Goal: Obtain resource: Download file/media

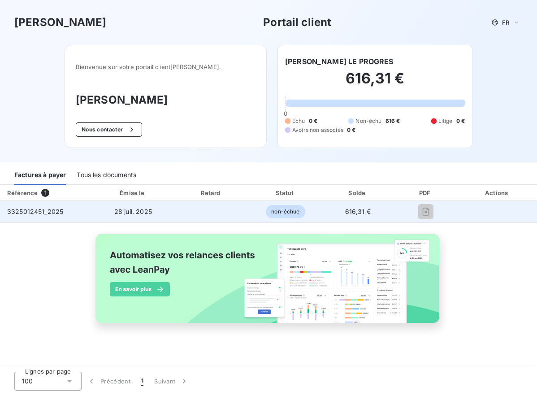
click at [54, 209] on span "3325012451_2025" at bounding box center [35, 212] width 56 height 8
click at [472, 208] on td at bounding box center [497, 212] width 79 height 22
click at [311, 211] on td "non-échue" at bounding box center [285, 212] width 73 height 22
click at [286, 213] on span "non-échue" at bounding box center [285, 211] width 39 height 13
drag, startPoint x: 343, startPoint y: 213, endPoint x: 350, endPoint y: 212, distance: 7.2
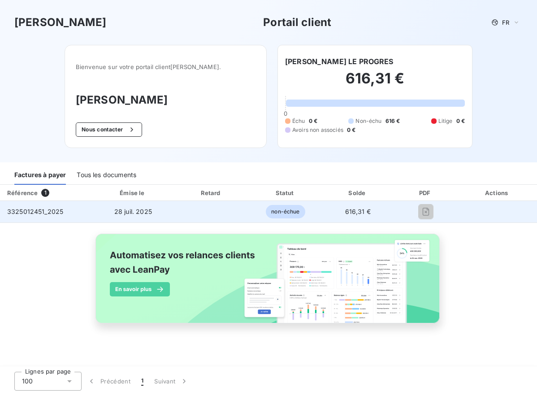
click at [347, 212] on td "616,31 €" at bounding box center [357, 212] width 71 height 22
drag, startPoint x: 381, startPoint y: 212, endPoint x: 373, endPoint y: 212, distance: 8.1
click at [376, 212] on td "616,31 €" at bounding box center [357, 212] width 71 height 22
click at [156, 211] on td "28 juil. 2025" at bounding box center [133, 212] width 82 height 22
click at [48, 209] on span "3325012451_2025" at bounding box center [35, 212] width 56 height 8
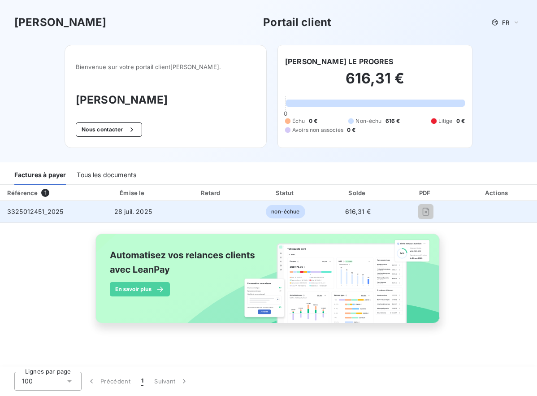
click at [32, 211] on span "3325012451_2025" at bounding box center [35, 212] width 56 height 8
click at [115, 222] on td "28 juil. 2025" at bounding box center [133, 212] width 82 height 22
click at [275, 211] on span "non-échue" at bounding box center [285, 211] width 39 height 13
click at [356, 214] on span "616,31 €" at bounding box center [358, 212] width 26 height 8
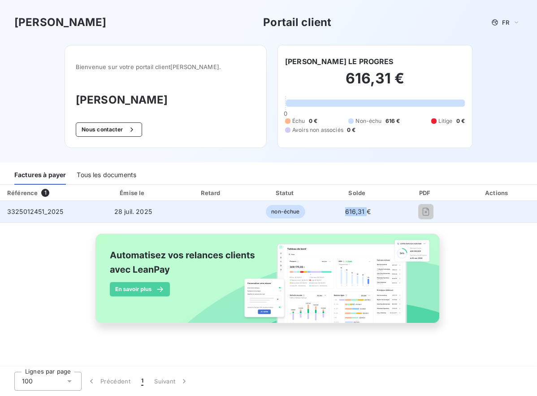
click at [356, 214] on span "616,31 €" at bounding box center [358, 212] width 26 height 8
click at [131, 212] on span "28 juil. 2025" at bounding box center [133, 212] width 38 height 8
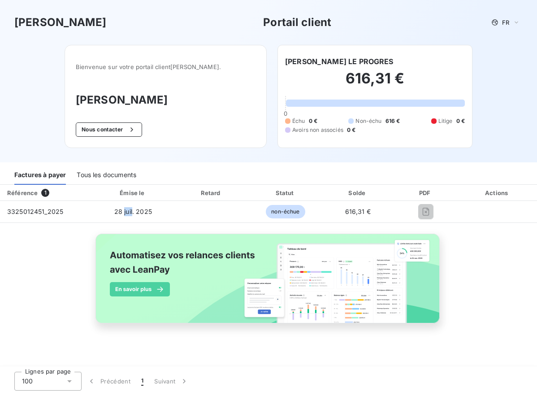
click at [120, 173] on div "Tous les documents" at bounding box center [107, 175] width 60 height 19
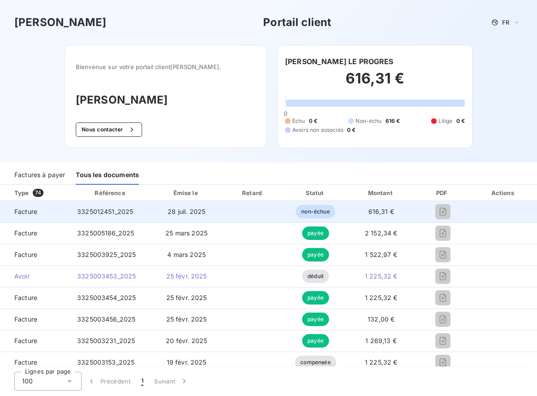
click at [164, 214] on td "28 juil. 2025" at bounding box center [186, 212] width 69 height 22
click at [106, 216] on div "3325012451_2025" at bounding box center [105, 211] width 56 height 9
drag, startPoint x: 25, startPoint y: 208, endPoint x: 29, endPoint y: 213, distance: 6.0
click at [26, 210] on span "Facture" at bounding box center [35, 211] width 56 height 9
